Goal: Information Seeking & Learning: Learn about a topic

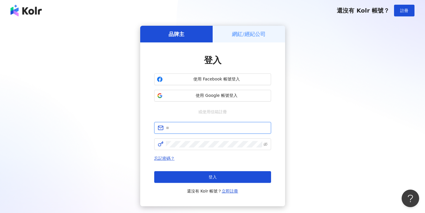
click at [175, 127] on input "text" at bounding box center [217, 127] width 102 height 6
type input "**********"
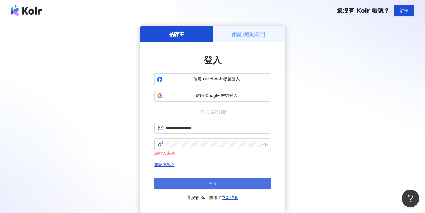
click at [209, 186] on button "登入" at bounding box center [212, 183] width 117 height 12
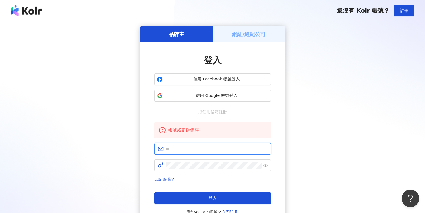
click at [173, 147] on input "text" at bounding box center [217, 148] width 102 height 6
type input "**********"
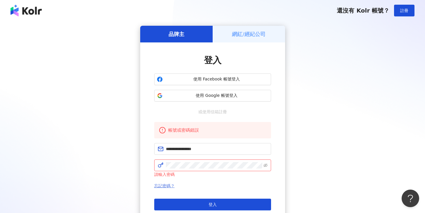
click at [167, 186] on link "忘記密碼？" at bounding box center [164, 185] width 20 height 5
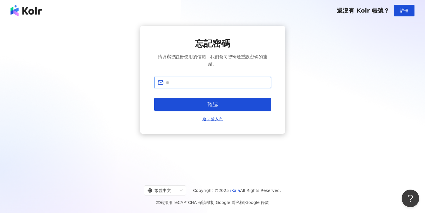
click at [176, 82] on input "text" at bounding box center [217, 82] width 102 height 6
type input "**********"
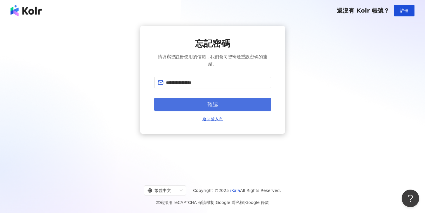
click at [191, 105] on button "確認" at bounding box center [212, 104] width 117 height 13
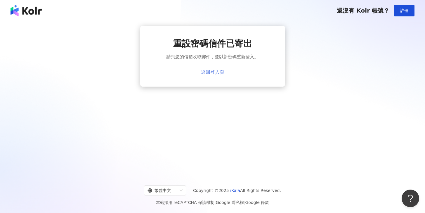
click at [209, 72] on link "返回登入頁" at bounding box center [212, 72] width 23 height 5
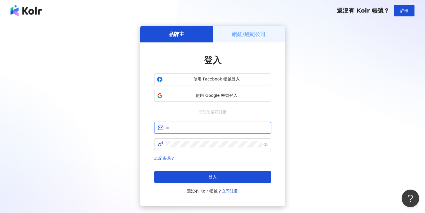
click at [183, 129] on input "text" at bounding box center [217, 127] width 102 height 6
type input "**********"
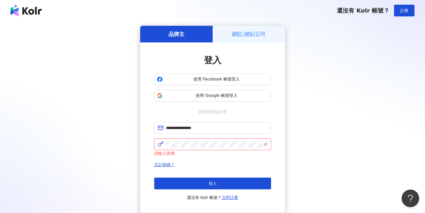
click at [204, 183] on button "登入" at bounding box center [212, 183] width 117 height 12
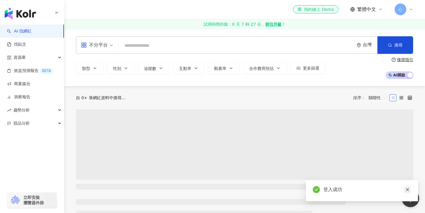
click at [406, 188] on icon "close" at bounding box center [407, 189] width 4 height 4
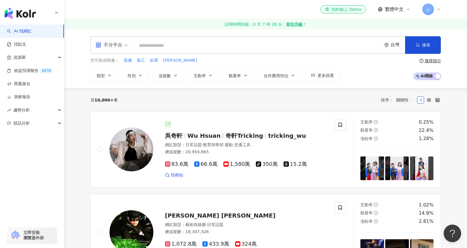
click at [179, 45] on input "search" at bounding box center [258, 45] width 244 height 11
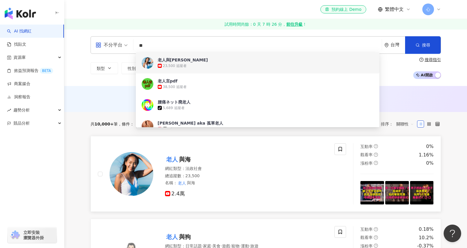
type input "**"
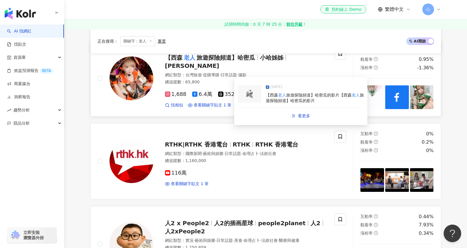
scroll to position [764, 0]
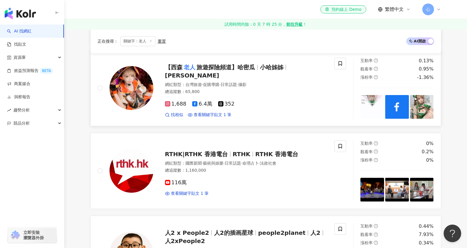
click at [177, 101] on span "1,688" at bounding box center [176, 104] width 22 height 6
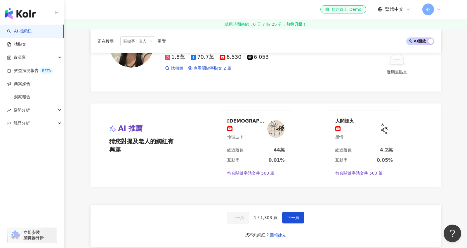
scroll to position [1075, 0]
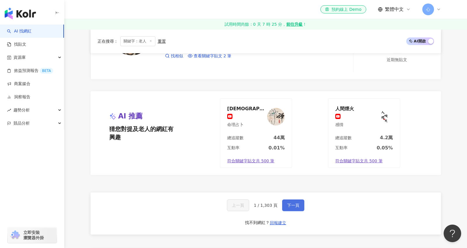
click at [291, 208] on button "下一頁" at bounding box center [293, 205] width 22 height 12
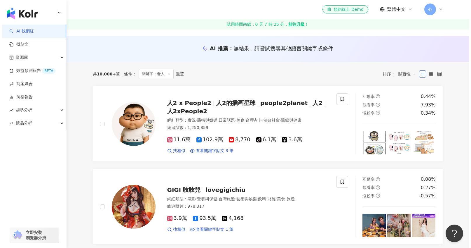
scroll to position [0, 0]
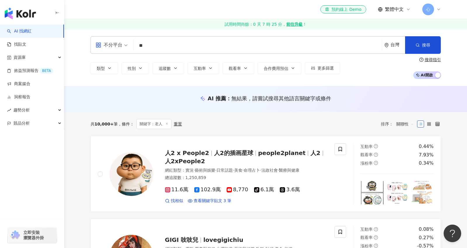
click at [158, 43] on input "**" at bounding box center [258, 45] width 244 height 11
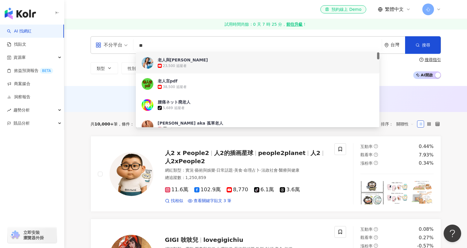
click at [165, 48] on input "**" at bounding box center [258, 45] width 244 height 11
click at [81, 68] on div "不分平台 ** 台灣 搜尋 7740309b-fe4c-4f90-9318-a64dd58d0850 6974b228-e588-4d54-8bc1-6ce5…" at bounding box center [266, 57] width 374 height 43
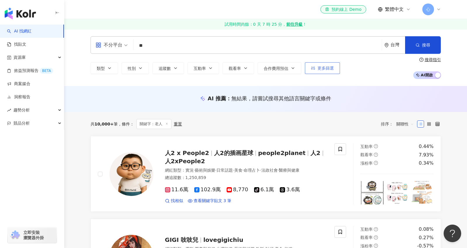
click at [317, 70] on span "更多篩選" at bounding box center [325, 68] width 16 height 5
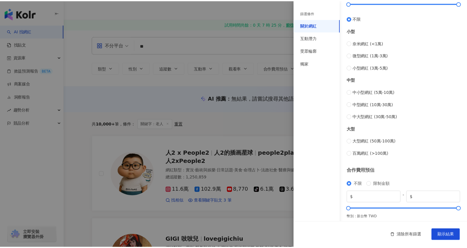
scroll to position [193, 0]
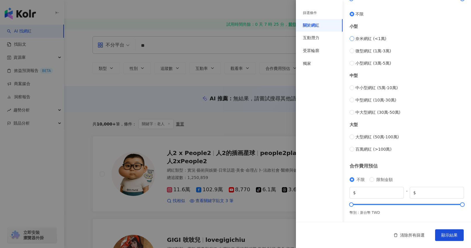
click at [352, 40] on label "奈米網紅 (<1萬)" at bounding box center [407, 38] width 114 height 6
click at [352, 41] on label "奈米網紅 (<1萬)" at bounding box center [407, 38] width 114 height 6
type input "****"
type input "*****"
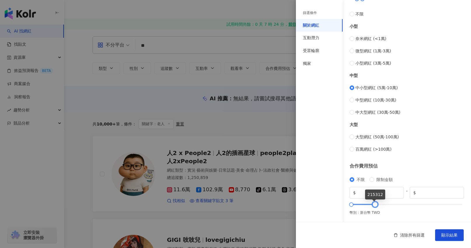
type input "******"
drag, startPoint x: 459, startPoint y: 204, endPoint x: 376, endPoint y: 206, distance: 82.7
click at [376, 206] on div at bounding box center [376, 204] width 3 height 3
click at [425, 212] on span "顯示結果" at bounding box center [450, 234] width 16 height 5
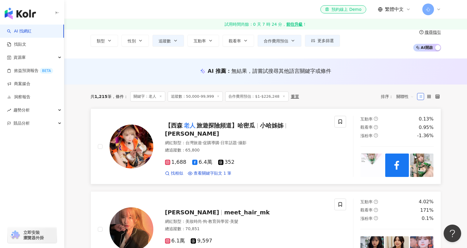
scroll to position [75, 0]
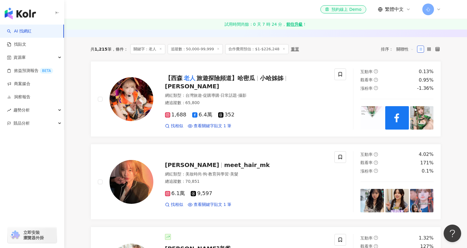
click at [20, 15] on img "button" at bounding box center [20, 14] width 31 height 12
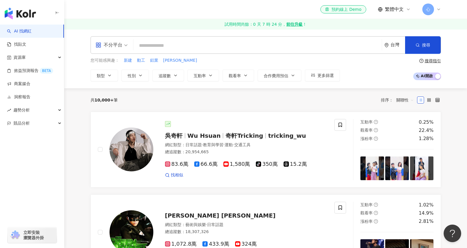
click at [425, 8] on icon at bounding box center [438, 9] width 5 height 5
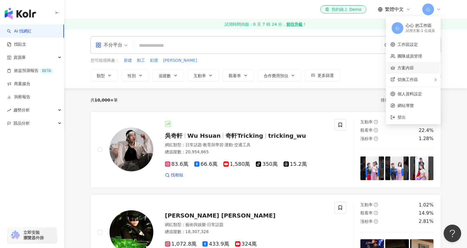
click at [410, 66] on link "方案內容" at bounding box center [405, 67] width 16 height 5
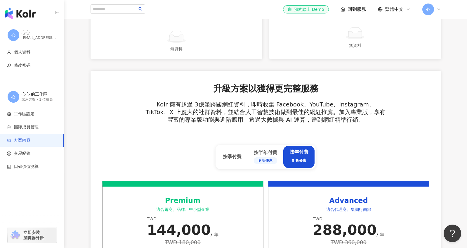
scroll to position [258, 0]
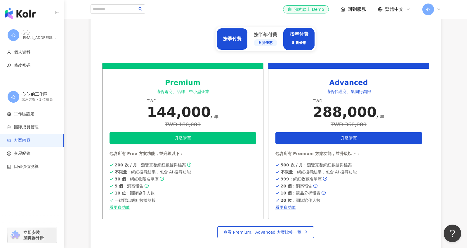
click at [236, 43] on div "按季付費" at bounding box center [232, 39] width 31 height 22
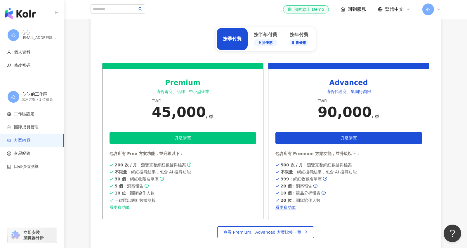
click at [117, 207] on link "看更多功能" at bounding box center [183, 207] width 147 height 5
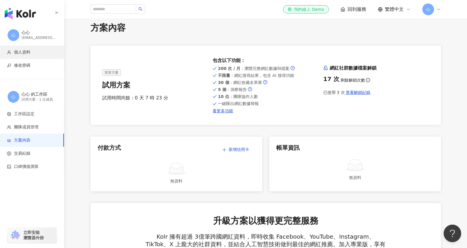
scroll to position [0, 0]
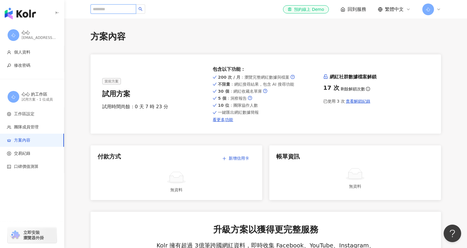
click at [107, 6] on input "search" at bounding box center [114, 8] width 46 height 9
type input "*"
type input "**"
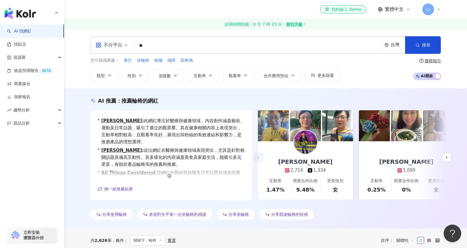
drag, startPoint x: 156, startPoint y: 45, endPoint x: 135, endPoint y: 45, distance: 20.7
click at [135, 45] on div "不分平台 輪椅 ** 台灣 搜尋" at bounding box center [266, 45] width 350 height 18
click at [153, 44] on input "**" at bounding box center [258, 45] width 244 height 11
type input "*"
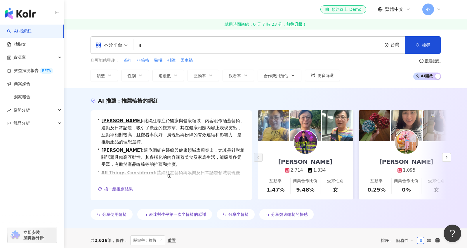
type input "*"
type input "**"
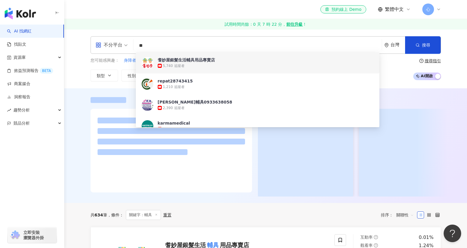
click at [187, 61] on div "耆妙屋銀髮生活輔具用品專賣店" at bounding box center [186, 60] width 57 height 6
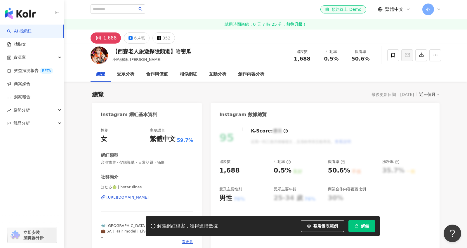
scroll to position [110, 0]
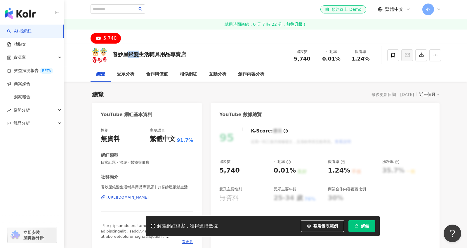
drag, startPoint x: 128, startPoint y: 54, endPoint x: 138, endPoint y: 54, distance: 9.3
click at [138, 54] on div "耆妙屋銀髮生活輔具用品專賣店" at bounding box center [149, 54] width 74 height 7
copy div "銀髮"
click at [115, 9] on input "search" at bounding box center [114, 8] width 46 height 9
paste input "**"
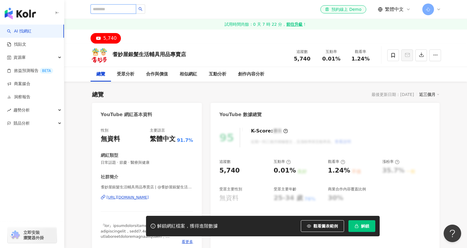
type input "**"
drag, startPoint x: 143, startPoint y: 9, endPoint x: 146, endPoint y: 11, distance: 4.0
click at [143, 9] on icon "search" at bounding box center [140, 9] width 4 height 4
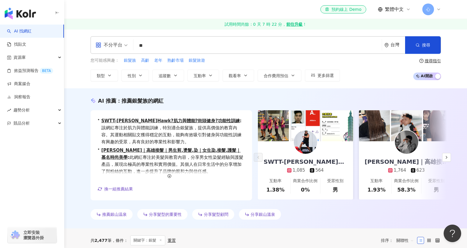
click at [151, 46] on input "**" at bounding box center [258, 45] width 244 height 11
type input "***"
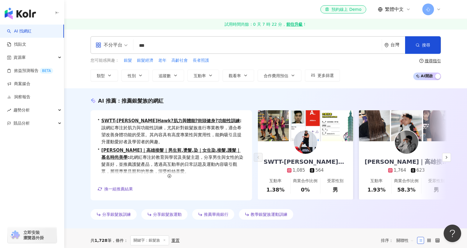
click at [84, 147] on div "AI 推薦 ： 推薦銀髮族的網紅 • SWTT-哈克Hawk?️肌力與體能?街頭健身?功能性訓練 : 該網紅專注於肌力與功能性訓練，尤其針對銀髮族進行專業教學…" at bounding box center [266, 159] width 374 height 125
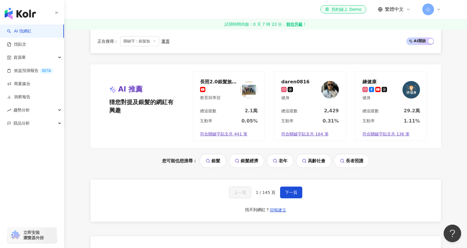
scroll to position [1215, 0]
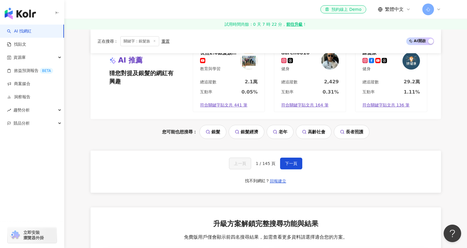
click at [310, 131] on link "高齡社會" at bounding box center [314, 132] width 36 height 14
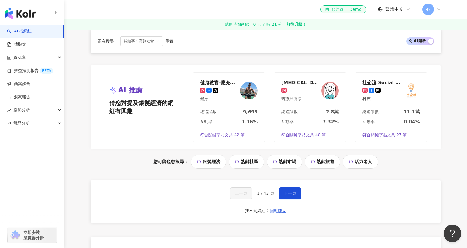
scroll to position [1069, 0]
click at [320, 160] on link "熟齡旅遊" at bounding box center [323, 162] width 36 height 14
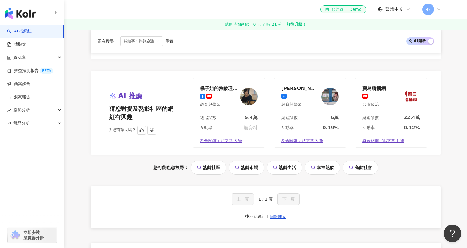
scroll to position [792, 0]
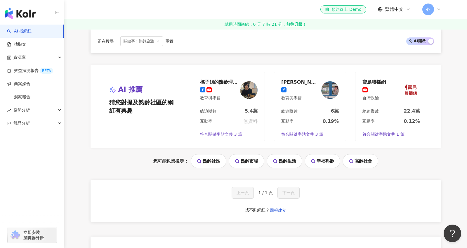
click at [129, 42] on span "關鍵字：熟齡旅遊" at bounding box center [141, 41] width 43 height 10
click at [159, 41] on icon at bounding box center [158, 40] width 3 height 3
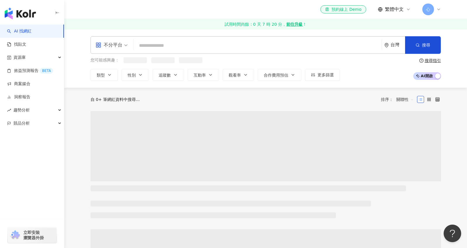
click at [154, 43] on input "search" at bounding box center [258, 45] width 244 height 11
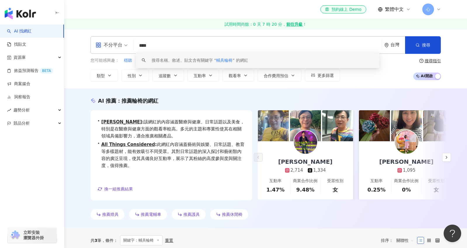
click at [153, 47] on input "****" at bounding box center [258, 45] width 244 height 11
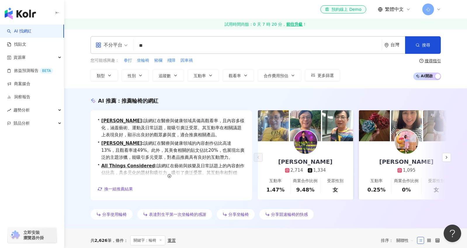
type input "**"
click at [451, 159] on div "AI 推薦 ： 推薦輪椅的網紅 • 胡鴻達 : 該網紅在醫療與健康領域具備高觀看率，且內容多樣化，涵蓋藝術、運動及日常話題，能吸引廣泛受眾。其互動率在相關議題…" at bounding box center [266, 159] width 374 height 125
click at [447, 158] on icon "button" at bounding box center [446, 157] width 5 height 5
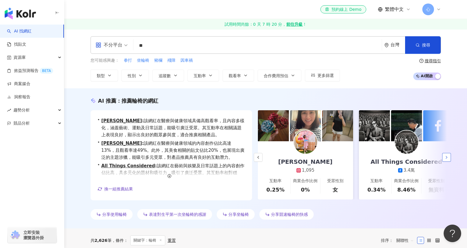
click at [447, 158] on icon "button" at bounding box center [446, 157] width 5 height 5
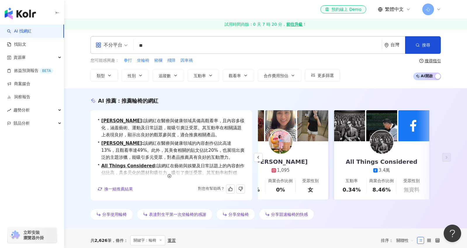
scroll to position [1, 0]
click at [170, 176] on icon "button" at bounding box center [169, 176] width 4 height 4
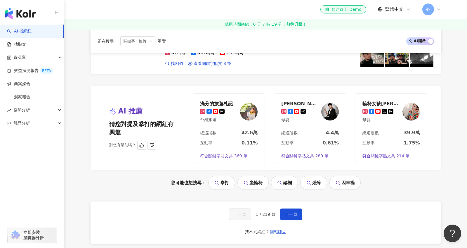
scroll to position [1277, 0]
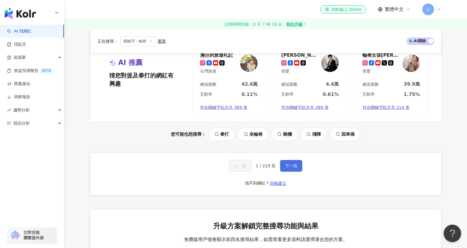
click at [288, 166] on span "下一頁" at bounding box center [291, 165] width 12 height 5
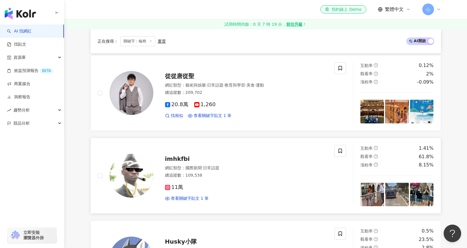
scroll to position [443, 0]
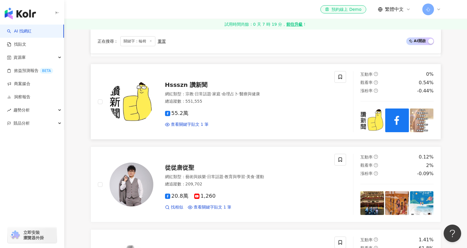
click at [189, 81] on span "Hssszn 讚新聞" at bounding box center [186, 84] width 42 height 7
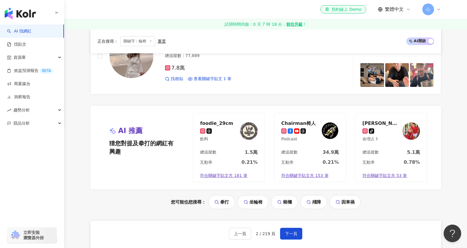
scroll to position [1231, 0]
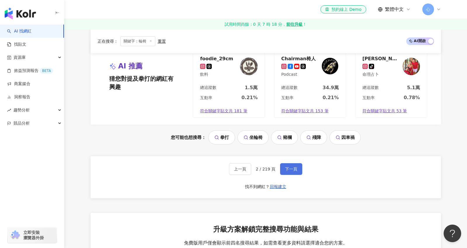
click at [288, 166] on span "下一頁" at bounding box center [291, 168] width 12 height 5
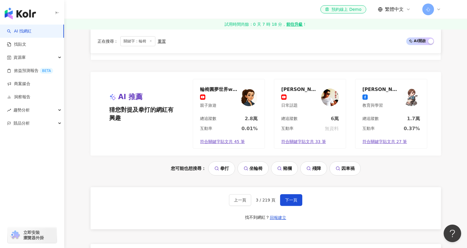
scroll to position [1181, 0]
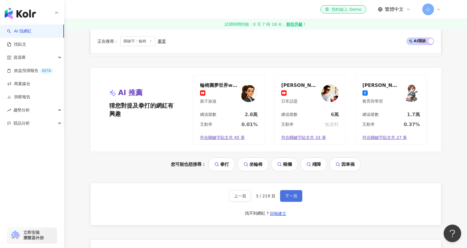
click at [296, 192] on button "下一頁" at bounding box center [291, 196] width 22 height 12
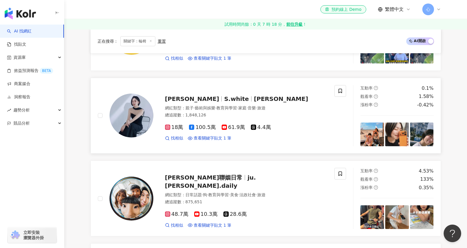
scroll to position [248, 0]
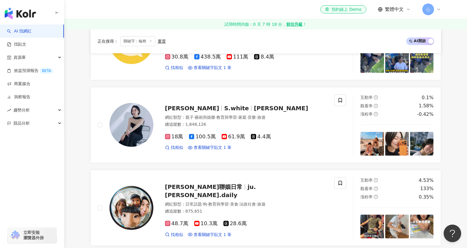
click at [149, 41] on icon at bounding box center [150, 40] width 3 height 3
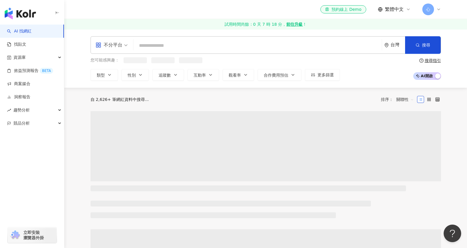
click at [158, 43] on input "search" at bounding box center [258, 45] width 244 height 11
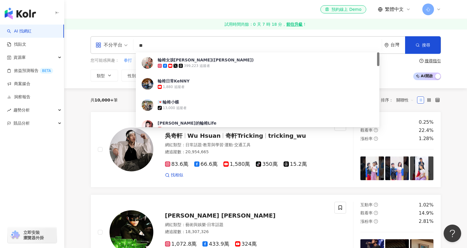
type input "*"
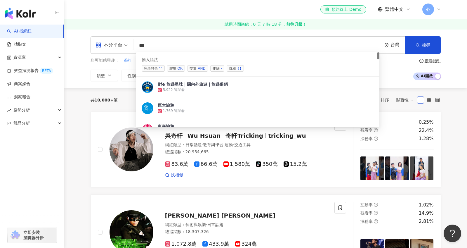
click at [198, 69] on div "AND" at bounding box center [202, 68] width 8 height 6
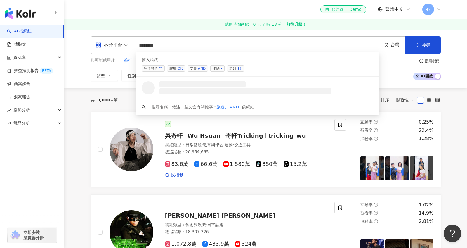
click at [154, 46] on input "*******" at bounding box center [258, 45] width 244 height 11
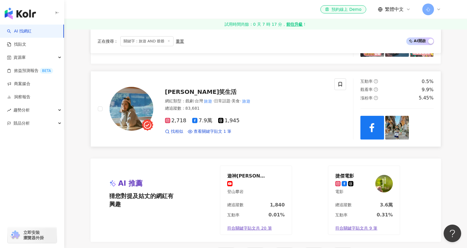
scroll to position [1221, 0]
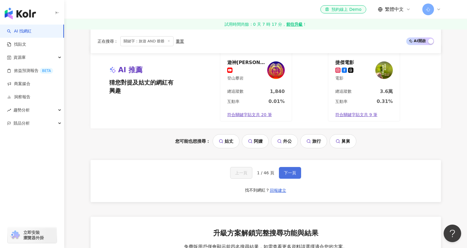
click at [290, 173] on span "下一頁" at bounding box center [290, 172] width 12 height 5
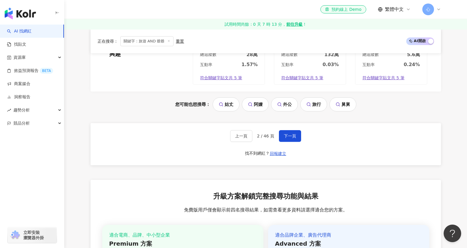
scroll to position [1256, 0]
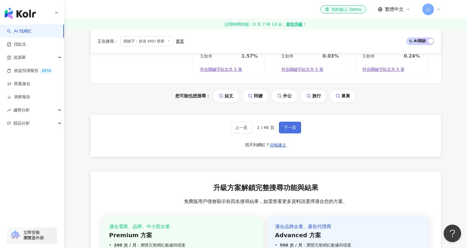
click at [285, 125] on span "下一頁" at bounding box center [290, 127] width 12 height 5
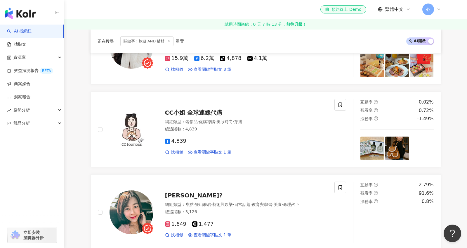
scroll to position [860, 0]
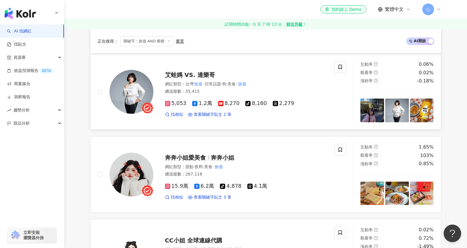
click at [196, 74] on span "艾蛙媽 VS. 達樂哥" at bounding box center [190, 74] width 50 height 7
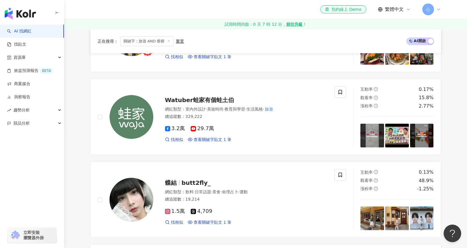
scroll to position [0, 0]
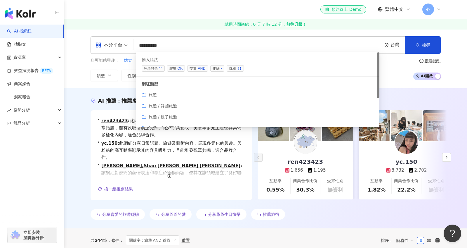
drag, startPoint x: 173, startPoint y: 44, endPoint x: 148, endPoint y: 45, distance: 24.8
click at [148, 45] on input "*********" at bounding box center [258, 45] width 244 height 11
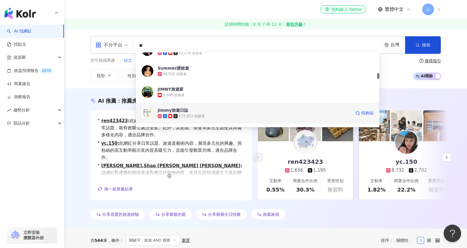
scroll to position [264, 0]
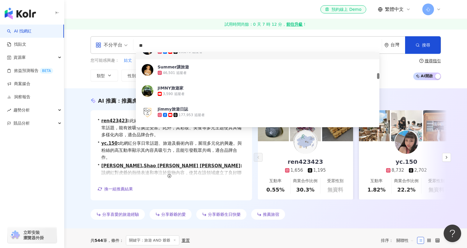
drag, startPoint x: 151, startPoint y: 45, endPoint x: 128, endPoint y: 41, distance: 23.7
click at [128, 41] on div "不分平台 ** 台灣 搜尋 7e8f699b-ea6c-4f89-b1a1-1903caacfa61 9185289b-48a0-462f-9ee7-b41e…" at bounding box center [266, 45] width 350 height 18
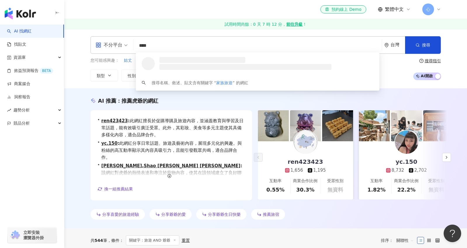
scroll to position [0, 0]
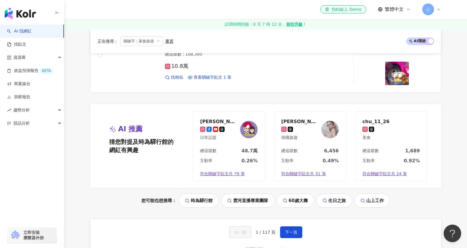
scroll to position [1042, 0]
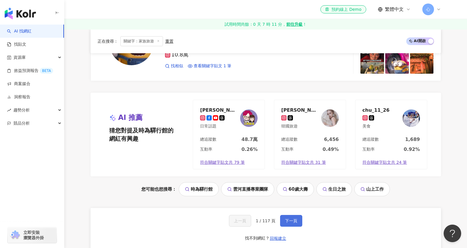
click at [293, 221] on span "下一頁" at bounding box center [291, 220] width 12 height 5
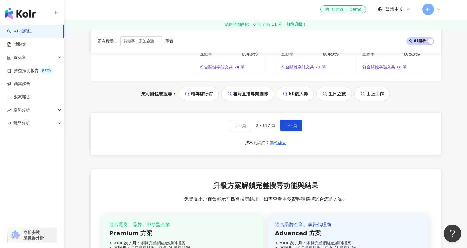
scroll to position [1160, 0]
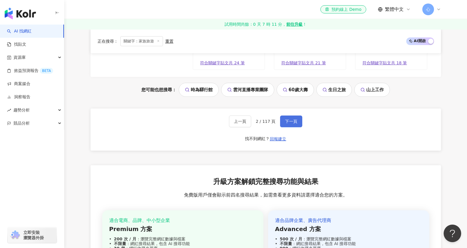
click at [289, 119] on span "下一頁" at bounding box center [291, 121] width 12 height 5
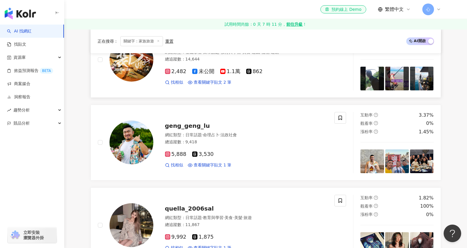
scroll to position [0, 0]
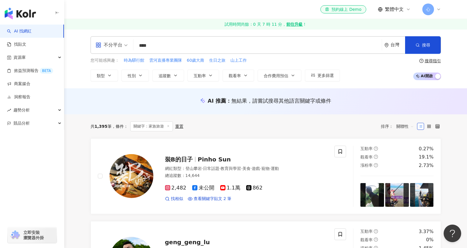
click at [150, 43] on input "****" at bounding box center [258, 45] width 244 height 11
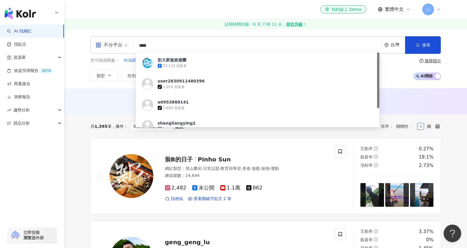
drag, startPoint x: 164, startPoint y: 44, endPoint x: 123, endPoint y: 48, distance: 40.5
click at [123, 48] on div "不分平台 **** 台灣 搜尋 d5f7bc7e-26a0-45a3-821b-eebe5017bf53 彭大家族旅遊團 33,119 追蹤者 user283…" at bounding box center [266, 45] width 350 height 18
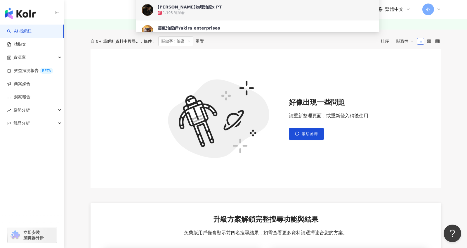
scroll to position [60, 0]
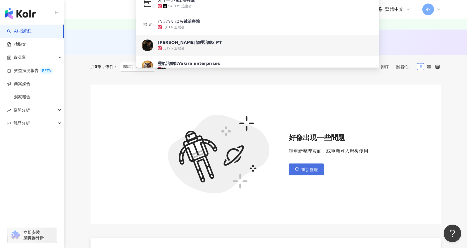
type input "**"
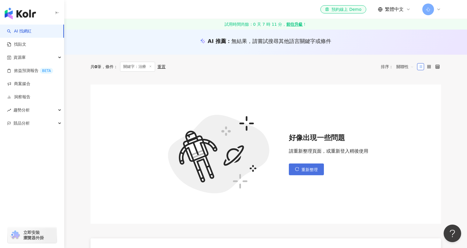
click at [309, 168] on span "重新整理" at bounding box center [309, 169] width 16 height 5
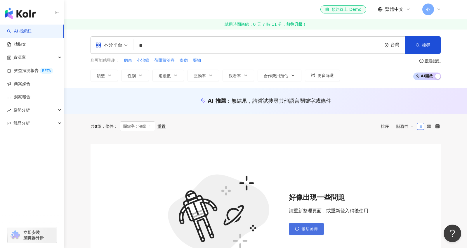
click at [304, 228] on span "重新整理" at bounding box center [309, 229] width 16 height 5
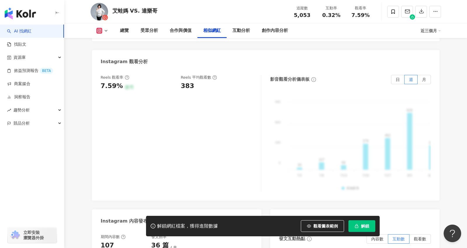
scroll to position [958, 0]
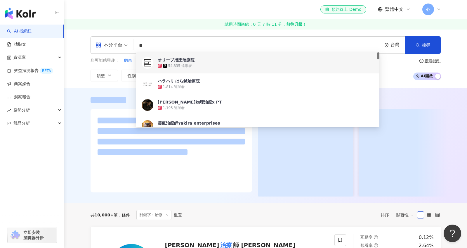
click at [166, 36] on div "不分平台 ** 台灣 搜尋 e970f88a-8488-40c6-b91f-5af814b0c24b f92ddedd-a4d4-4cbb-9f40-0c4c…" at bounding box center [265, 58] width 403 height 59
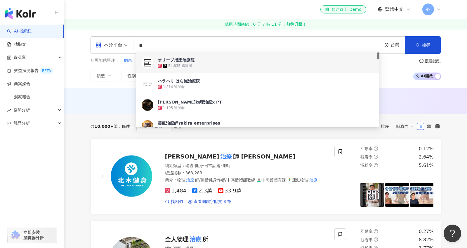
drag, startPoint x: 156, startPoint y: 45, endPoint x: 132, endPoint y: 43, distance: 23.7
click at [132, 43] on div "不分平台 ** 台灣 搜尋 e970f88a-8488-40c6-b91f-5af814b0c24b f92ddedd-a4d4-4cbb-9f40-0c4c…" at bounding box center [266, 45] width 350 height 18
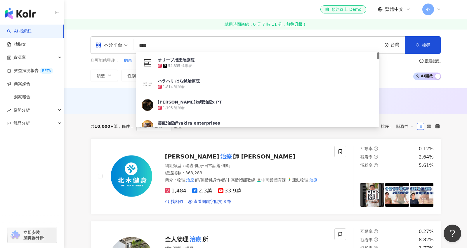
type input "**"
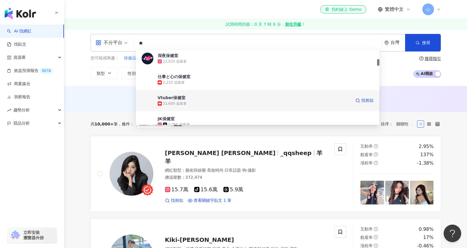
scroll to position [99, 0]
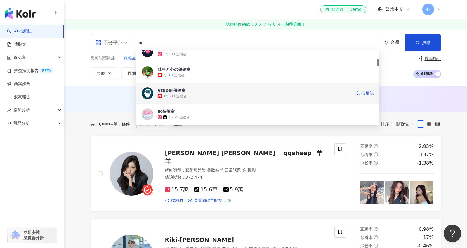
click at [185, 95] on div "32,600 追蹤者" at bounding box center [175, 96] width 24 height 5
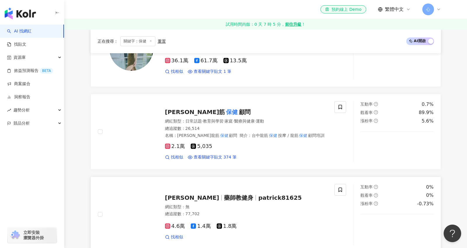
scroll to position [279, 0]
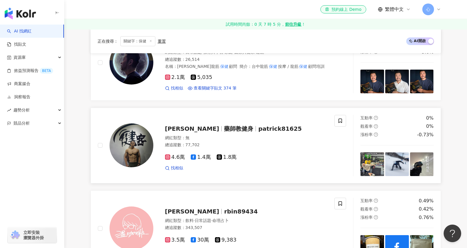
click at [224, 129] on span "藥師教健身" at bounding box center [238, 128] width 29 height 7
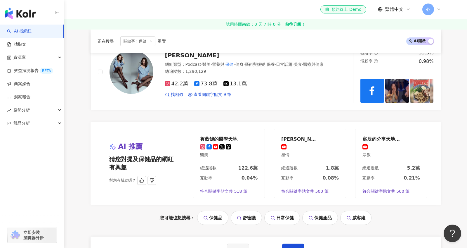
scroll to position [1035, 0]
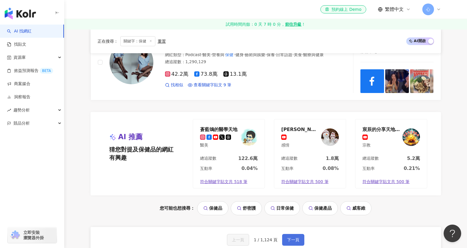
click at [291, 238] on span "下一頁" at bounding box center [293, 239] width 12 height 5
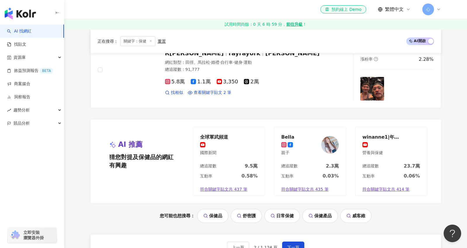
scroll to position [1030, 0]
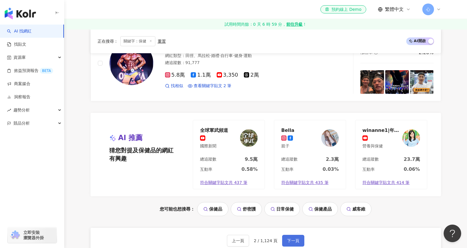
click at [292, 238] on span "下一頁" at bounding box center [293, 240] width 12 height 5
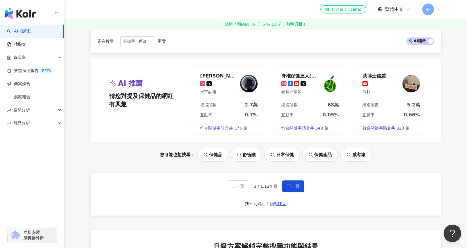
scroll to position [1093, 0]
click at [287, 185] on span "下一頁" at bounding box center [293, 186] width 12 height 5
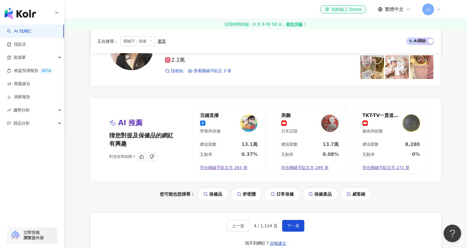
scroll to position [1051, 0]
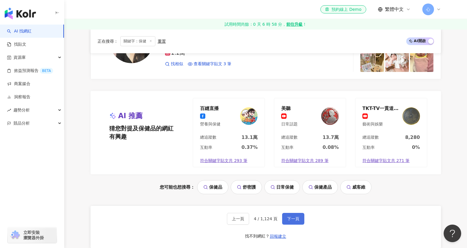
click at [294, 216] on span "下一頁" at bounding box center [293, 218] width 12 height 5
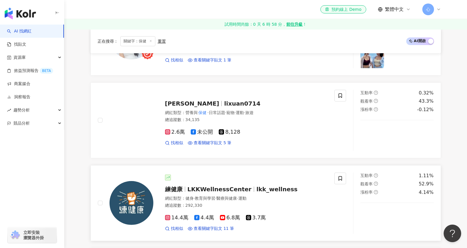
scroll to position [466, 0]
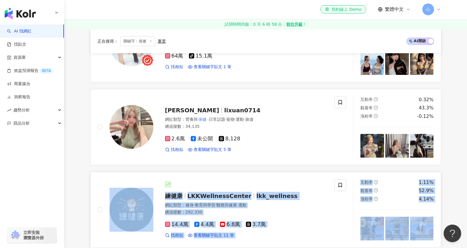
click at [205, 192] on span "LKKWellnessCenter" at bounding box center [219, 195] width 64 height 7
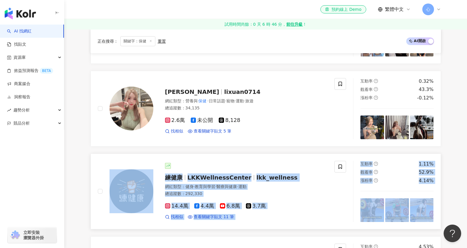
scroll to position [503, 0]
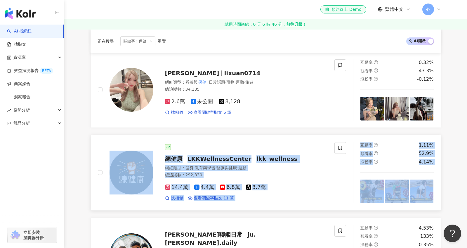
click at [304, 184] on div "14.4萬 4.4萬 6.8萬 3.7萬" at bounding box center [246, 187] width 163 height 6
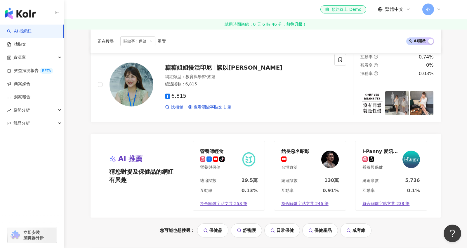
scroll to position [1088, 0]
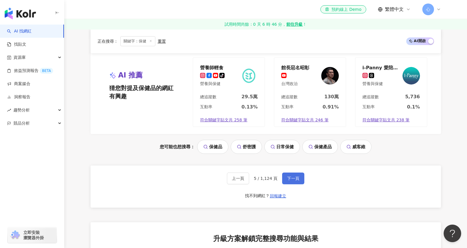
click at [292, 176] on span "下一頁" at bounding box center [293, 178] width 12 height 5
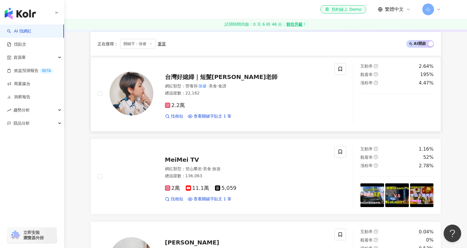
scroll to position [81, 0]
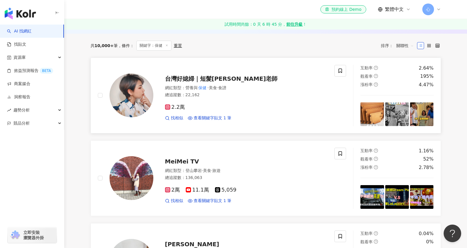
click at [201, 78] on span "台灣好媳婦｜短髮安柏老師" at bounding box center [221, 78] width 113 height 7
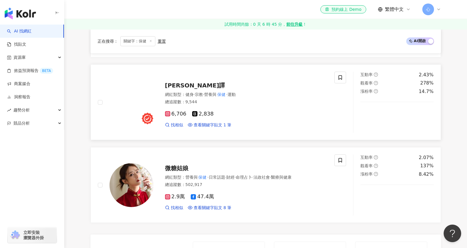
scroll to position [1021, 0]
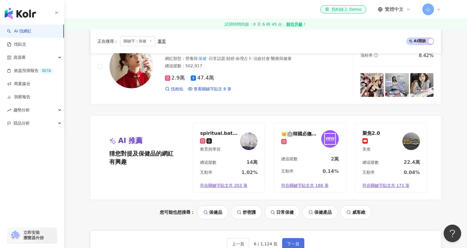
click at [292, 243] on span "下一頁" at bounding box center [293, 243] width 12 height 5
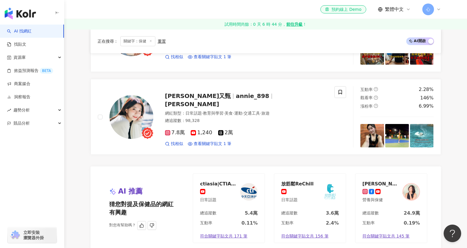
scroll to position [1043, 0]
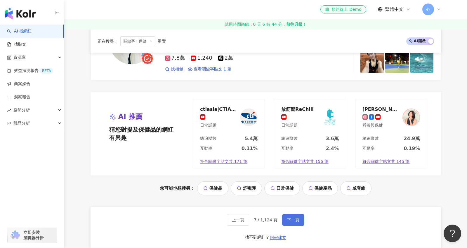
click at [292, 220] on span "下一頁" at bounding box center [293, 219] width 12 height 5
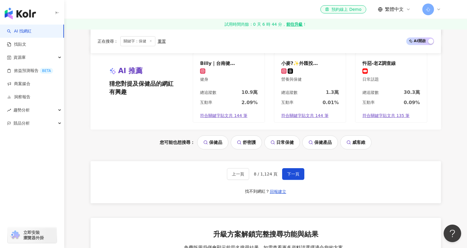
scroll to position [1097, 0]
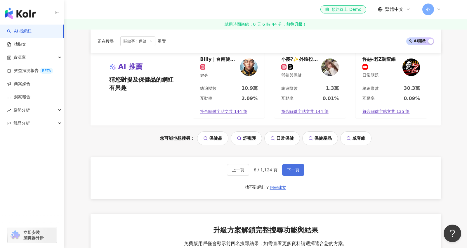
click at [284, 167] on button "下一頁" at bounding box center [293, 170] width 22 height 12
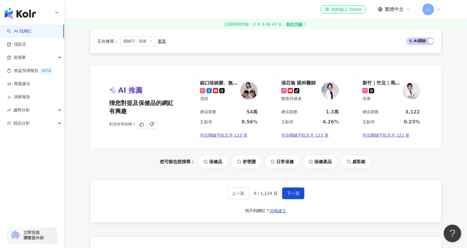
scroll to position [1106, 0]
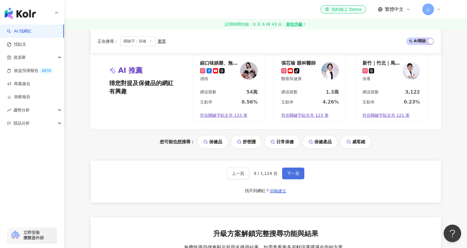
click at [286, 172] on button "下一頁" at bounding box center [293, 173] width 22 height 12
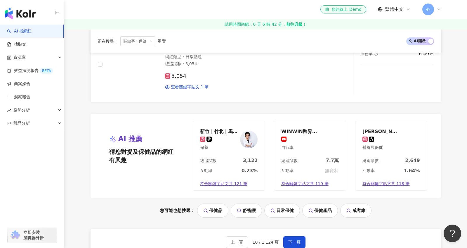
scroll to position [1088, 0]
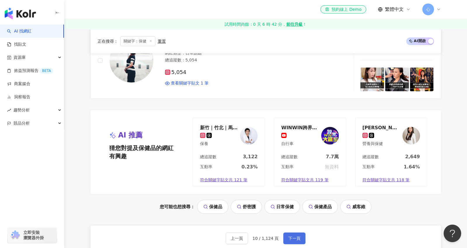
click at [295, 236] on span "下一頁" at bounding box center [294, 238] width 12 height 5
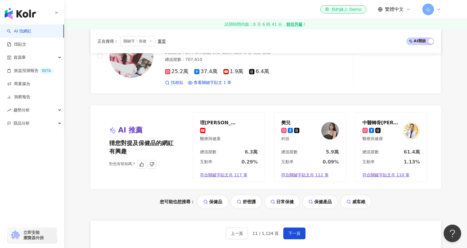
scroll to position [1033, 0]
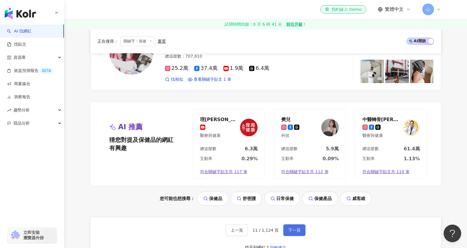
click at [288, 230] on span "下一頁" at bounding box center [294, 230] width 12 height 5
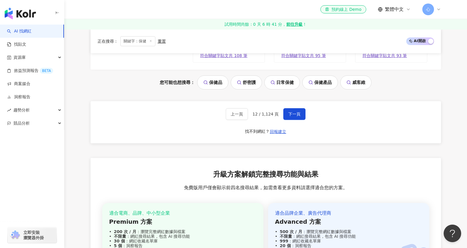
scroll to position [1199, 0]
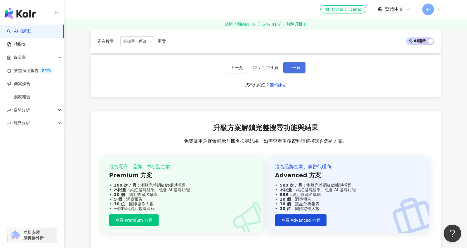
click at [293, 66] on span "下一頁" at bounding box center [294, 67] width 12 height 5
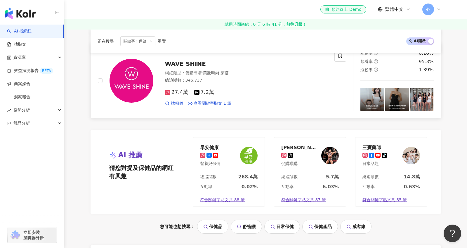
scroll to position [1086, 0]
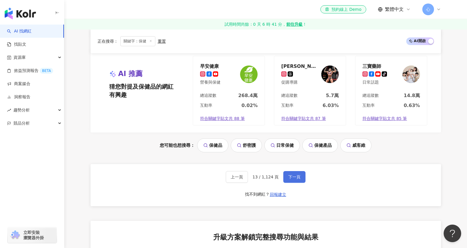
click at [295, 172] on button "下一頁" at bounding box center [294, 177] width 22 height 12
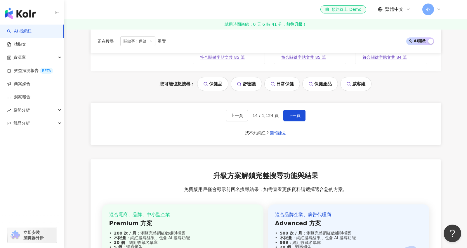
scroll to position [1269, 0]
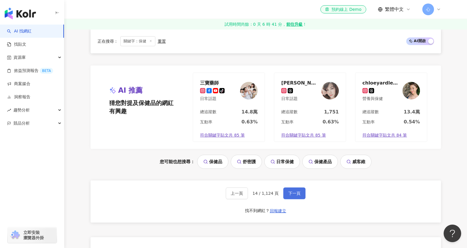
click at [294, 191] on span "下一頁" at bounding box center [294, 193] width 12 height 5
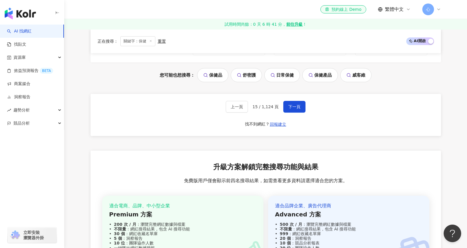
scroll to position [1069, 0]
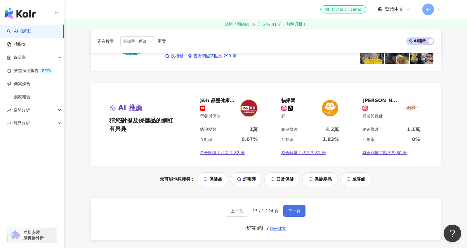
click at [288, 209] on span "下一頁" at bounding box center [294, 210] width 12 height 5
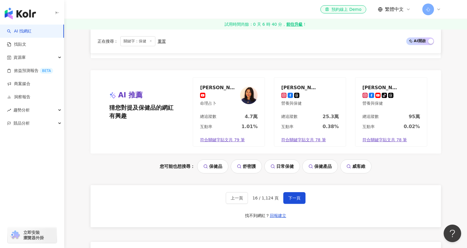
scroll to position [1088, 0]
click at [296, 196] on span "下一頁" at bounding box center [294, 198] width 12 height 5
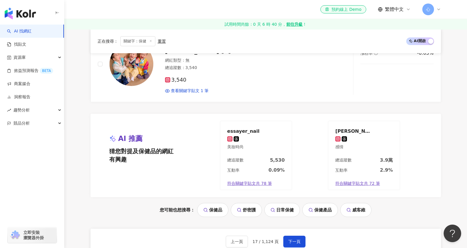
scroll to position [1122, 0]
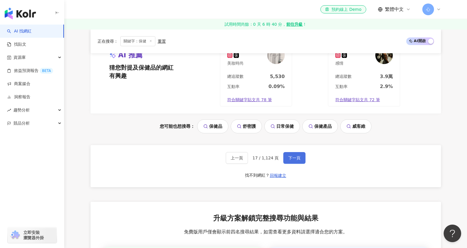
click at [295, 158] on span "下一頁" at bounding box center [294, 157] width 12 height 5
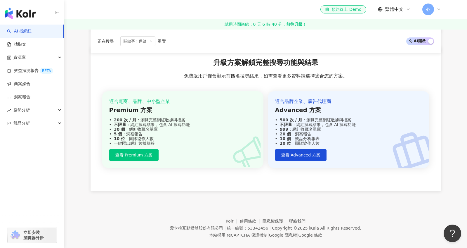
scroll to position [1197, 0]
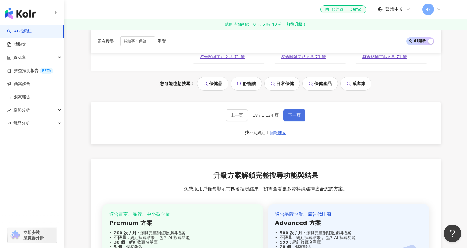
click at [294, 116] on span "下一頁" at bounding box center [294, 115] width 12 height 5
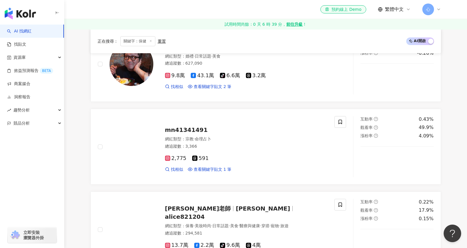
scroll to position [370, 0]
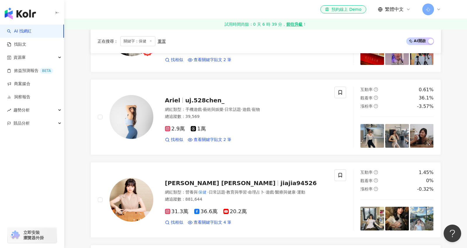
click at [150, 42] on icon at bounding box center [150, 40] width 3 height 3
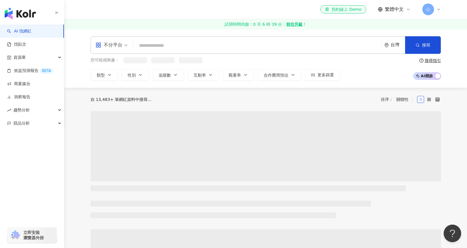
click at [154, 45] on input "search" at bounding box center [258, 45] width 244 height 11
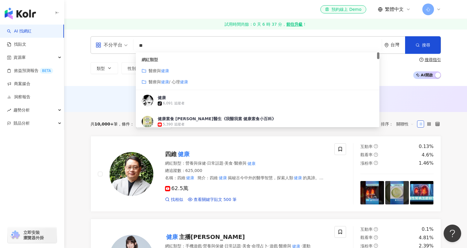
click at [81, 108] on div "AI 推薦 ： 無結果，請嘗試搜尋其他語言關鍵字或條件" at bounding box center [265, 99] width 403 height 26
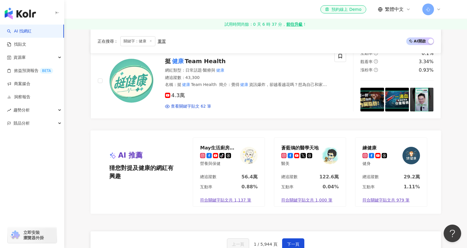
scroll to position [1038, 0]
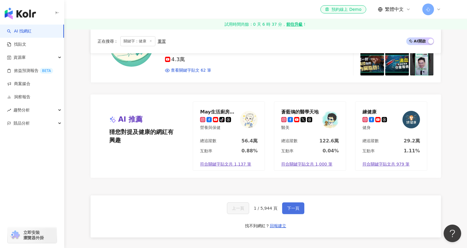
click at [289, 208] on span "下一頁" at bounding box center [293, 208] width 12 height 5
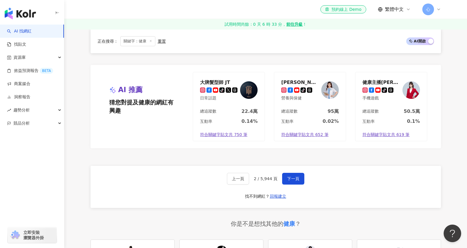
scroll to position [961, 0]
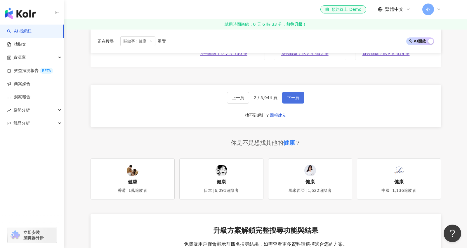
click at [294, 99] on span "下一頁" at bounding box center [293, 97] width 12 height 5
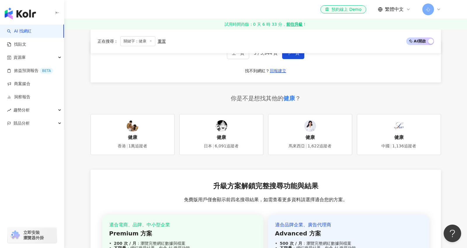
scroll to position [1145, 0]
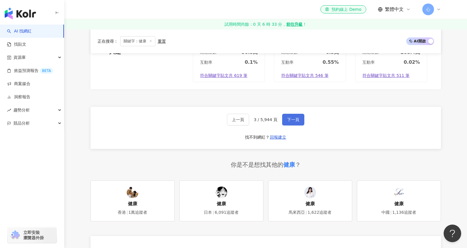
click at [291, 118] on span "下一頁" at bounding box center [293, 119] width 12 height 5
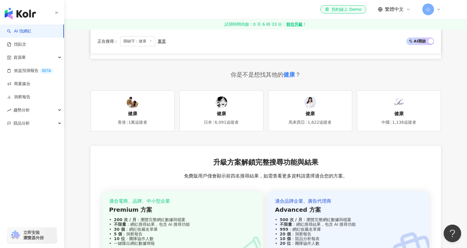
scroll to position [1144, 0]
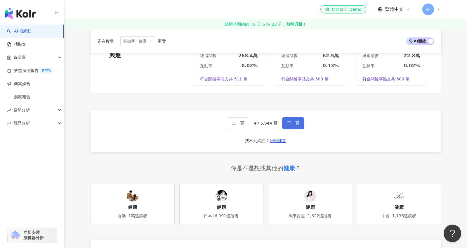
click at [292, 123] on span "下一頁" at bounding box center [293, 123] width 12 height 5
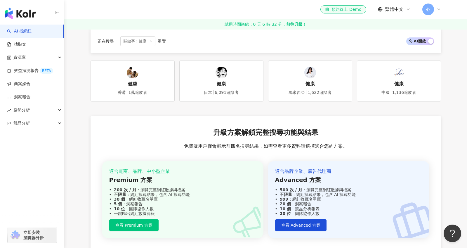
scroll to position [1122, 0]
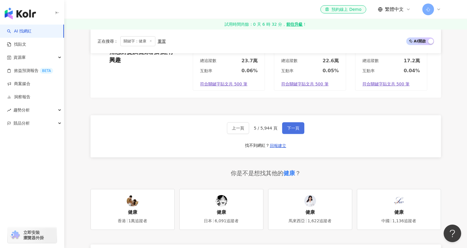
click at [293, 126] on span "下一頁" at bounding box center [293, 128] width 12 height 5
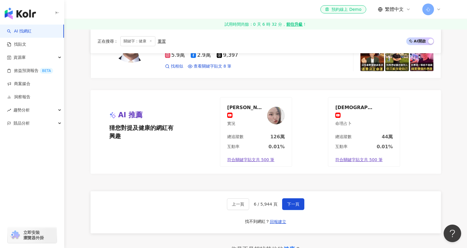
scroll to position [1072, 0]
click at [289, 202] on span "下一頁" at bounding box center [293, 203] width 12 height 5
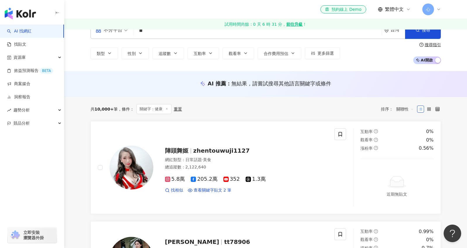
scroll to position [0, 0]
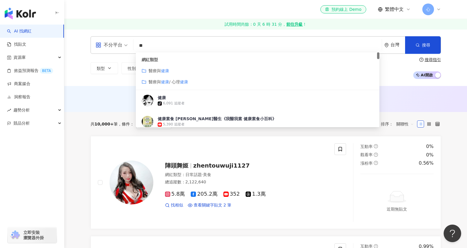
click at [159, 48] on input "**" at bounding box center [258, 45] width 244 height 11
type input "*"
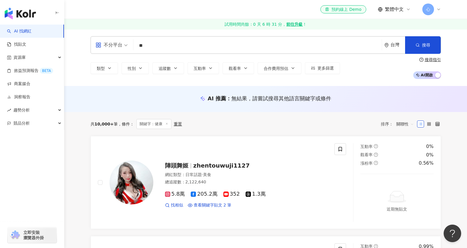
type input "**"
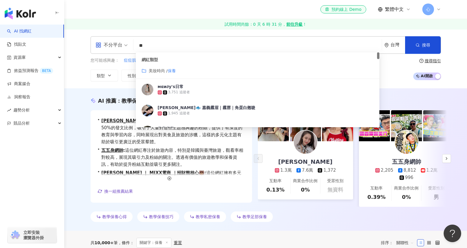
drag, startPoint x: 164, startPoint y: 43, endPoint x: 171, endPoint y: 72, distance: 29.2
click at [164, 44] on input "**" at bounding box center [258, 45] width 244 height 11
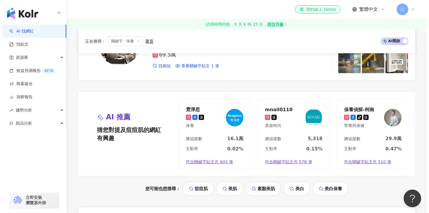
scroll to position [1150, 0]
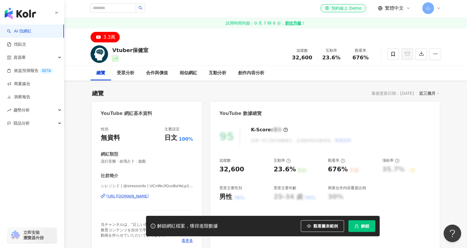
click at [149, 195] on div "[URL][DOMAIN_NAME]" at bounding box center [128, 195] width 42 height 5
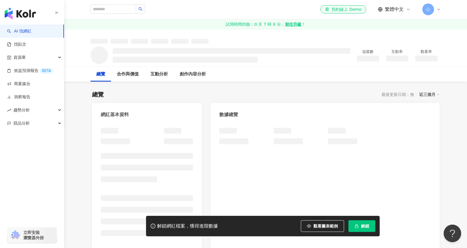
scroll to position [1, 0]
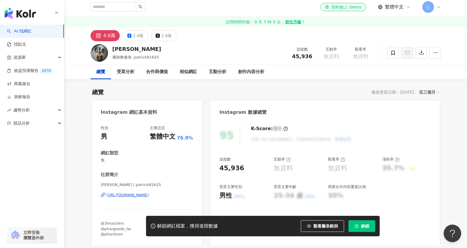
click at [133, 196] on div "[URL][DOMAIN_NAME]" at bounding box center [128, 194] width 42 height 5
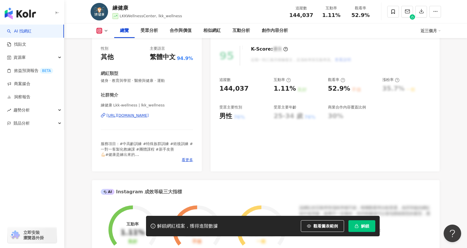
scroll to position [124, 0]
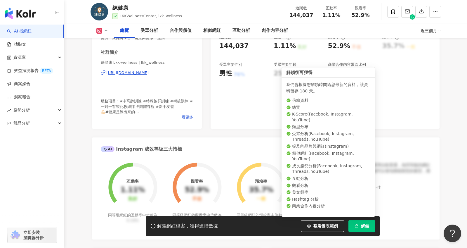
click at [365, 225] on span "解鎖" at bounding box center [365, 225] width 8 height 5
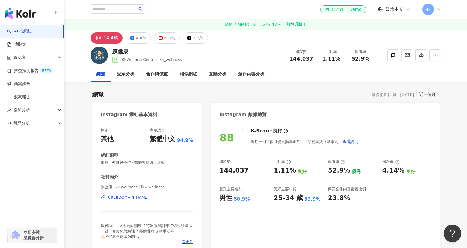
click at [145, 197] on div "[URL][DOMAIN_NAME]" at bounding box center [128, 197] width 42 height 5
click at [164, 38] on div "6.8萬" at bounding box center [169, 38] width 11 height 8
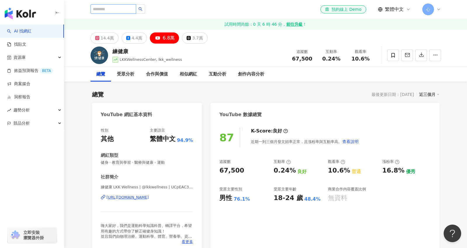
click at [119, 6] on input "search" at bounding box center [114, 8] width 46 height 9
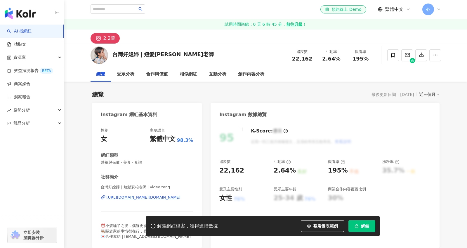
click at [139, 197] on div "[URL][DOMAIN_NAME][DOMAIN_NAME]" at bounding box center [144, 197] width 74 height 5
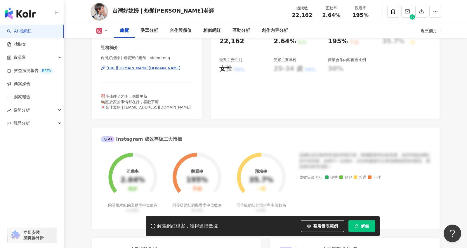
scroll to position [193, 0]
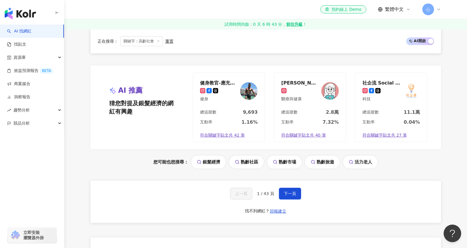
click at [23, 17] on img "button" at bounding box center [20, 14] width 31 height 12
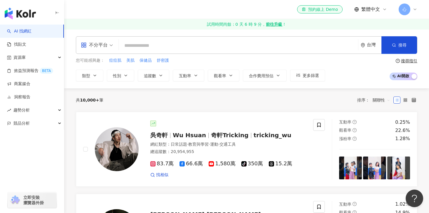
click at [148, 45] on input "search" at bounding box center [238, 45] width 235 height 11
click at [131, 45] on input "search" at bounding box center [238, 45] width 235 height 11
type input "*"
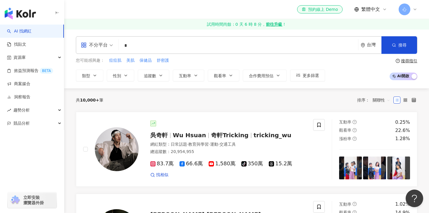
type input "*"
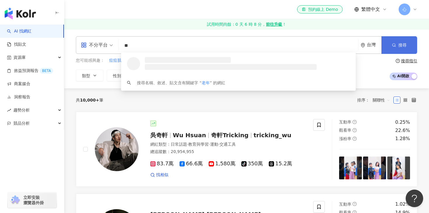
type input "**"
click at [393, 48] on button "搜尋" at bounding box center [400, 45] width 36 height 18
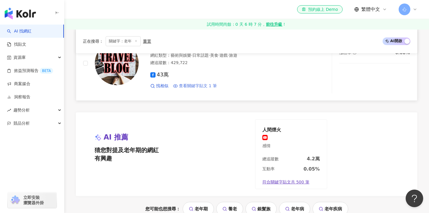
scroll to position [1045, 0]
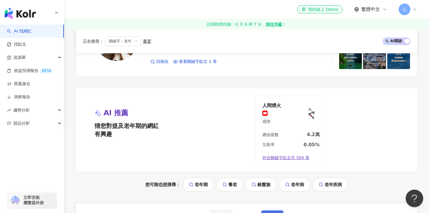
click at [262, 210] on button "下一頁" at bounding box center [272, 216] width 22 height 12
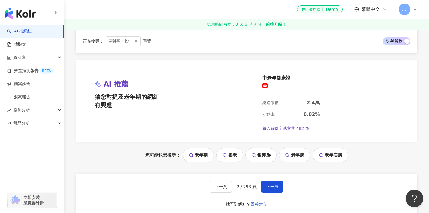
scroll to position [1078, 0]
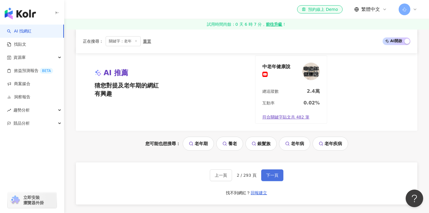
click at [272, 177] on span "下一頁" at bounding box center [272, 175] width 12 height 5
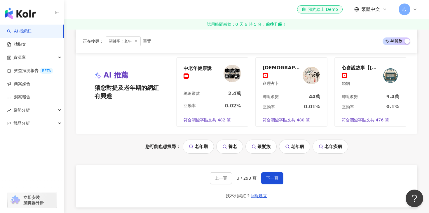
scroll to position [996, 0]
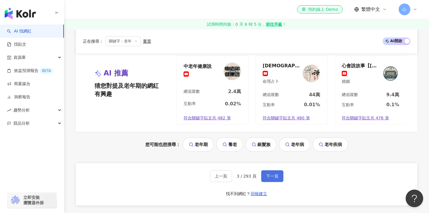
click at [271, 176] on span "下一頁" at bounding box center [272, 175] width 12 height 5
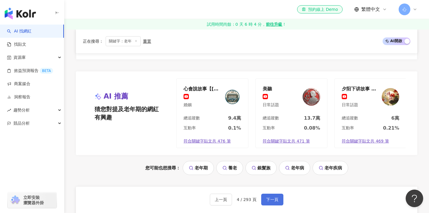
scroll to position [1075, 0]
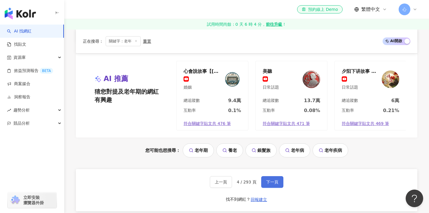
click at [271, 179] on span "下一頁" at bounding box center [272, 181] width 12 height 5
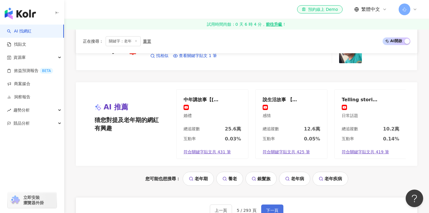
scroll to position [1065, 0]
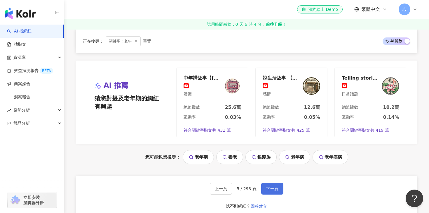
click at [269, 187] on span "下一頁" at bounding box center [272, 188] width 12 height 5
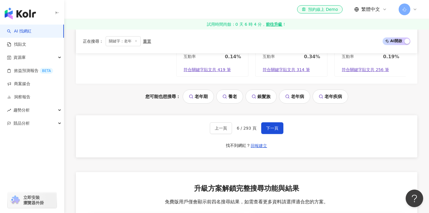
scroll to position [1173, 0]
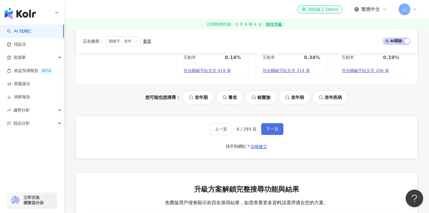
click at [270, 131] on button "下一頁" at bounding box center [272, 129] width 22 height 12
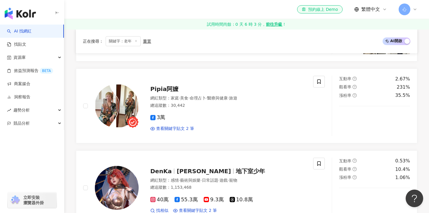
scroll to position [908, 0]
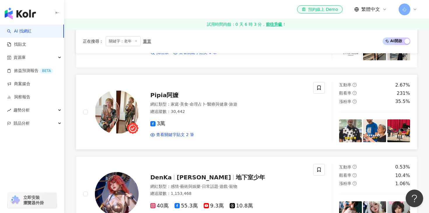
click at [172, 92] on span "Pipia阿嬤" at bounding box center [164, 94] width 28 height 7
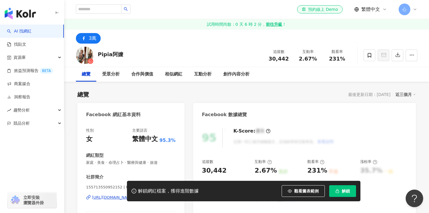
scroll to position [7, 0]
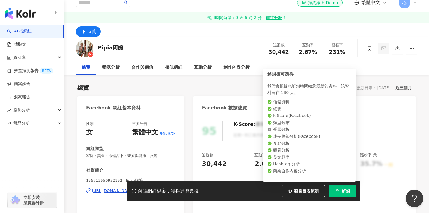
click at [343, 186] on button "解鎖" at bounding box center [342, 191] width 27 height 12
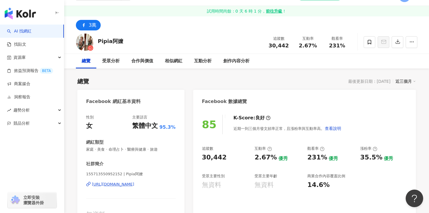
scroll to position [12, 0]
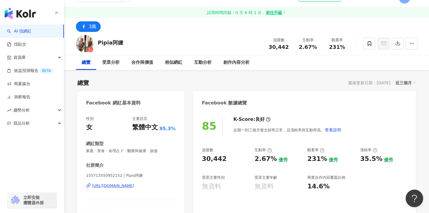
click at [134, 184] on div "[URL][DOMAIN_NAME]" at bounding box center [113, 185] width 42 height 5
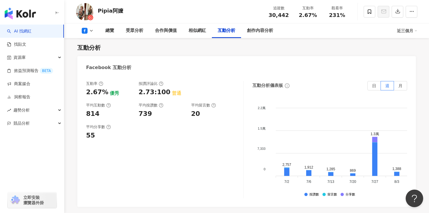
scroll to position [868, 0]
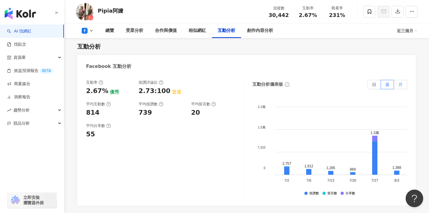
click at [401, 85] on span "月" at bounding box center [401, 84] width 4 height 5
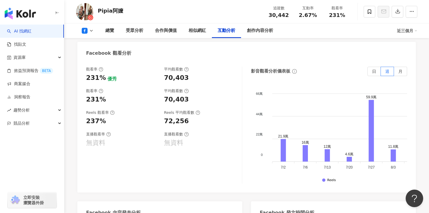
scroll to position [1039, 0]
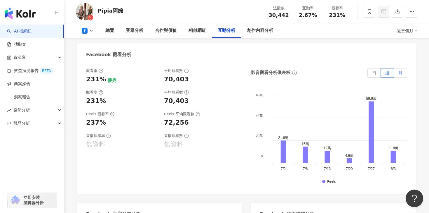
click at [399, 74] on span "月" at bounding box center [401, 72] width 4 height 5
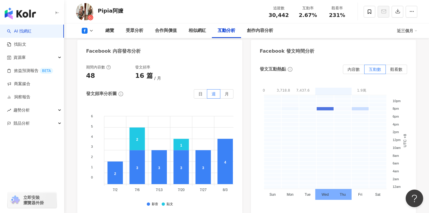
scroll to position [1201, 0]
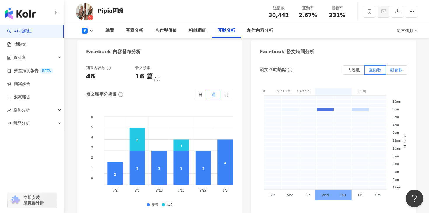
click at [396, 69] on span "觀看數" at bounding box center [396, 69] width 12 height 5
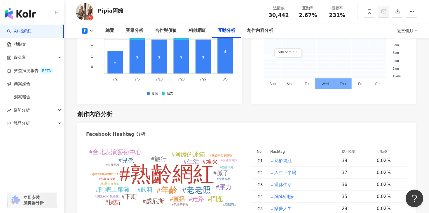
scroll to position [1353, 0]
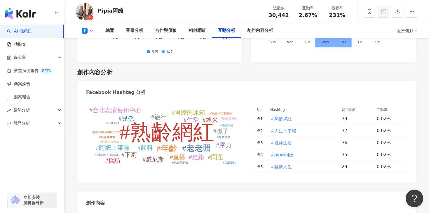
click at [247, 114] on div "#熟齡網紅 #老老照 #年齡 #飲料 #下廚 #問題 #旅行 #走路 #生活 #煙火 #兒孫 #直播 #阿嬤上菜囉 #威尼斯 #阿嬤的冰箱 #孫子 #台北表演…" at bounding box center [246, 139] width 321 height 68
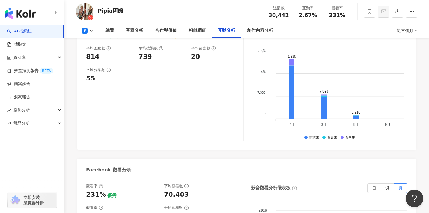
scroll to position [901, 0]
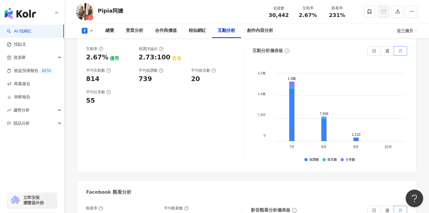
click at [100, 11] on div "Pipia阿嬤" at bounding box center [110, 10] width 25 height 7
click at [93, 13] on div at bounding box center [85, 12] width 18 height 18
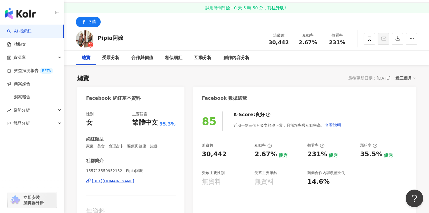
scroll to position [0, 0]
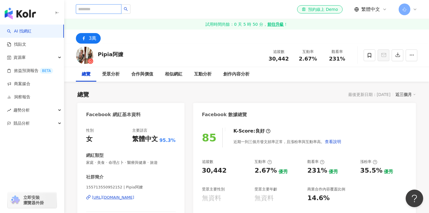
click at [93, 10] on input "search" at bounding box center [99, 8] width 46 height 9
drag, startPoint x: 100, startPoint y: 54, endPoint x: 131, endPoint y: 53, distance: 31.8
click at [132, 54] on div "Pipia阿嬤 追蹤數 30,442 互動率 2.67% 觀看率 231%" at bounding box center [246, 55] width 365 height 23
copy div "Pipia阿嬤"
click at [98, 7] on input "search" at bounding box center [99, 8] width 46 height 9
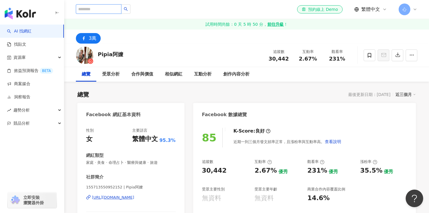
paste input "*******"
type input "*******"
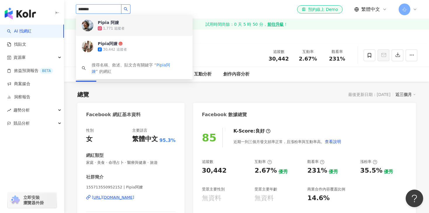
click at [107, 28] on div "1,771 追蹤者" at bounding box center [114, 28] width 22 height 5
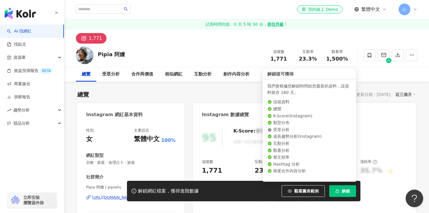
click at [344, 192] on span "解鎖" at bounding box center [346, 190] width 8 height 5
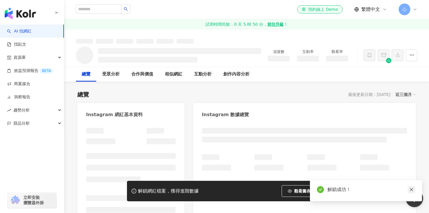
click at [411, 190] on icon "close" at bounding box center [412, 189] width 4 height 4
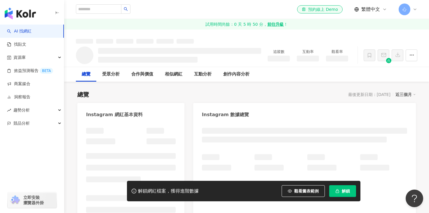
click at [324, 146] on div at bounding box center [304, 141] width 205 height 26
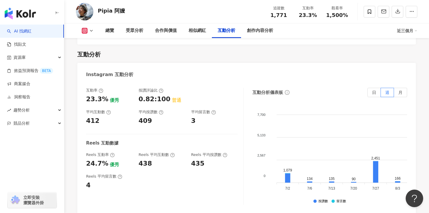
scroll to position [1081, 0]
click at [401, 91] on span "月" at bounding box center [401, 93] width 4 height 5
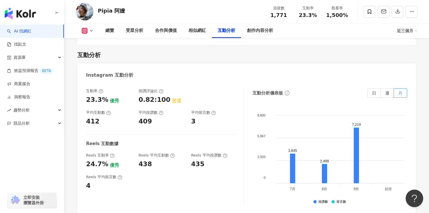
click at [64, 179] on div "AI 找網紅 找貼文 資源庫 效益預測報告 BETA 商案媒合 洞察報告 趨勢分析 競品分析 立即安裝 瀏覽器外掛" at bounding box center [32, 119] width 64 height 188
click at [67, 181] on div "總覽 最後更新日期：[DATE] 近三個月 Instagram 網紅基本資料 性別 女 主要語言 繁體中文 100% 網紅類型 宗教 · 家庭 · 命理占卜 …" at bounding box center [246, 39] width 365 height 2078
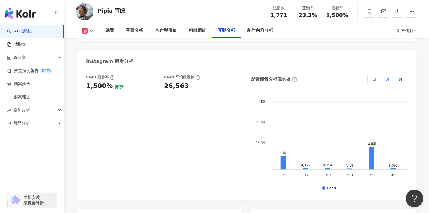
scroll to position [1252, 0]
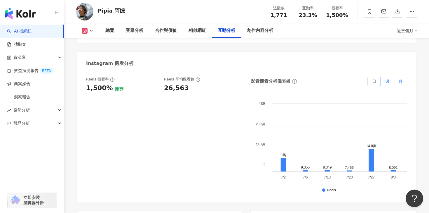
click at [400, 79] on span "月" at bounding box center [401, 81] width 4 height 5
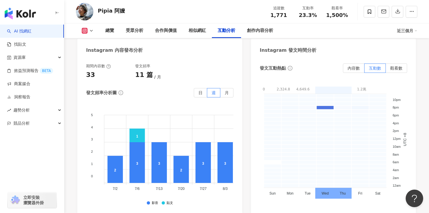
scroll to position [1417, 0]
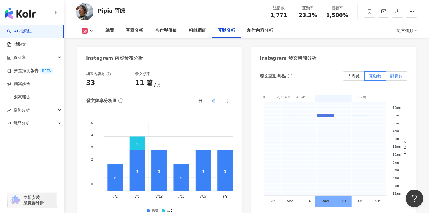
click at [396, 73] on label "觀看數" at bounding box center [396, 75] width 21 height 9
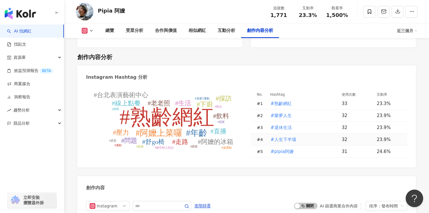
scroll to position [1591, 0]
